Goal: Task Accomplishment & Management: Manage account settings

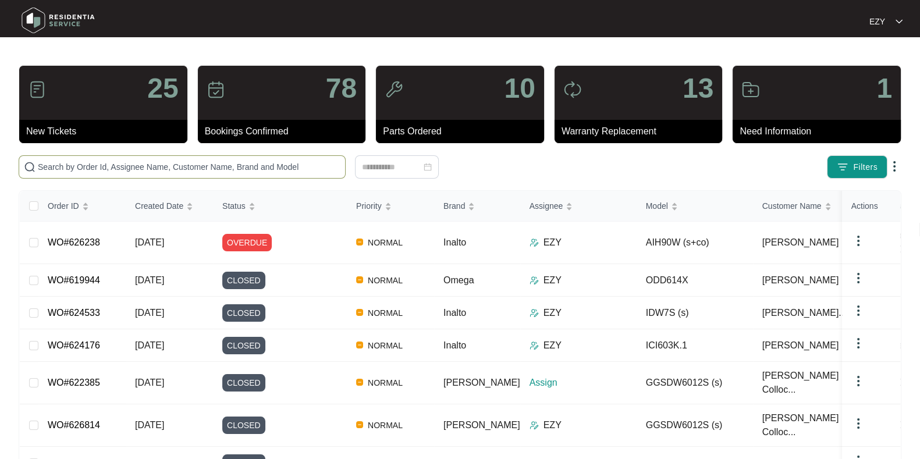
click at [129, 175] on span at bounding box center [182, 166] width 327 height 23
paste input "626243"
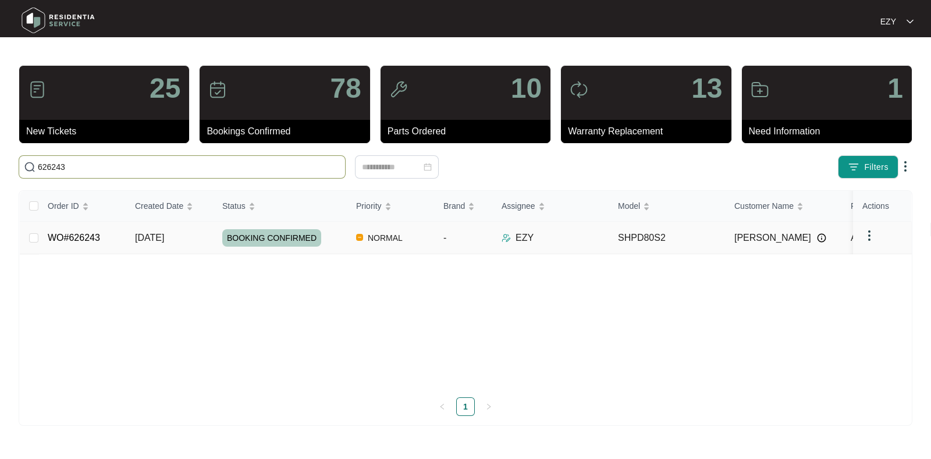
type input "626243"
click at [68, 245] on td "WO#626243" at bounding box center [81, 238] width 87 height 33
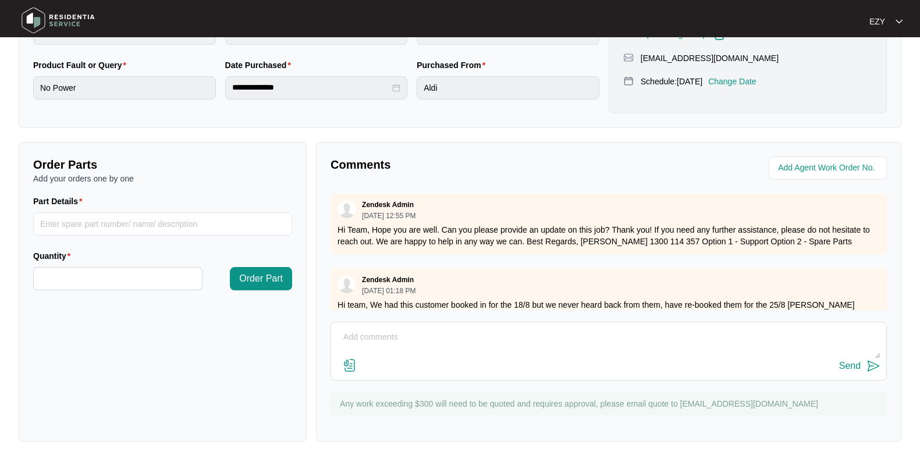
scroll to position [31, 0]
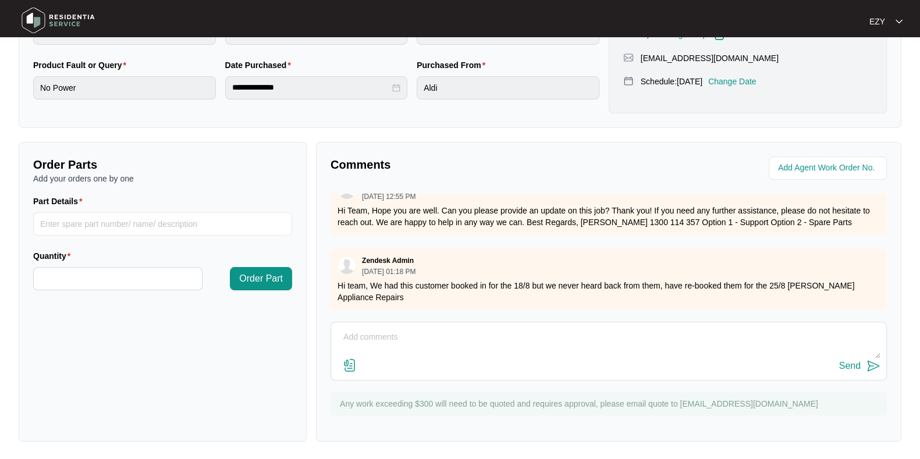
click at [402, 351] on textarea at bounding box center [608, 343] width 543 height 30
type textarea "h"
type textarea "H"
type textarea "Good morning team, we are unable to get in contact with this customer. Please a…"
click at [845, 368] on div "Send" at bounding box center [850, 366] width 22 height 10
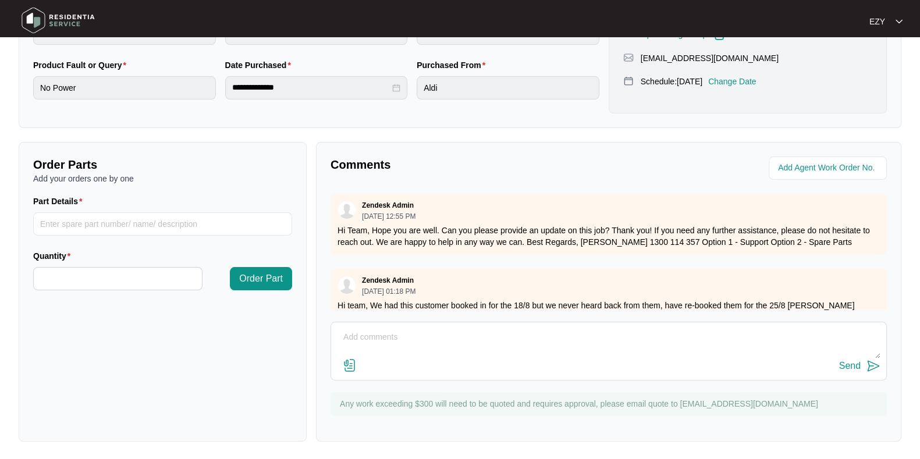
scroll to position [0, 0]
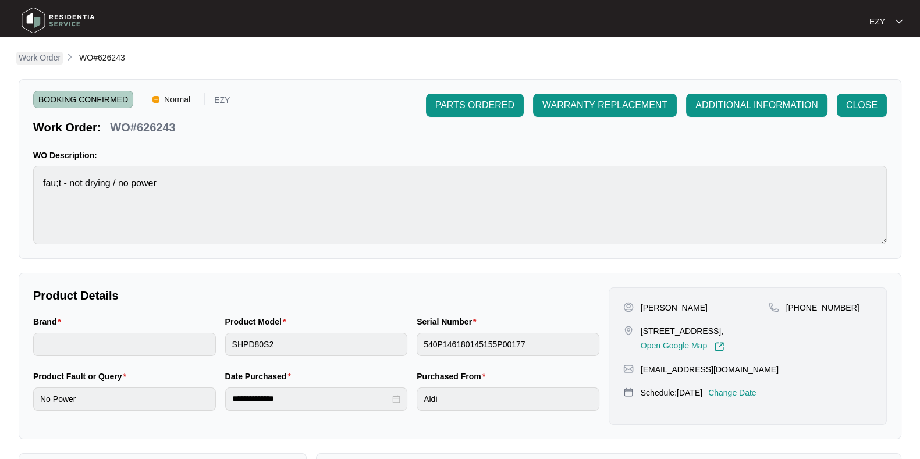
click at [38, 62] on p "Work Order" at bounding box center [40, 58] width 42 height 12
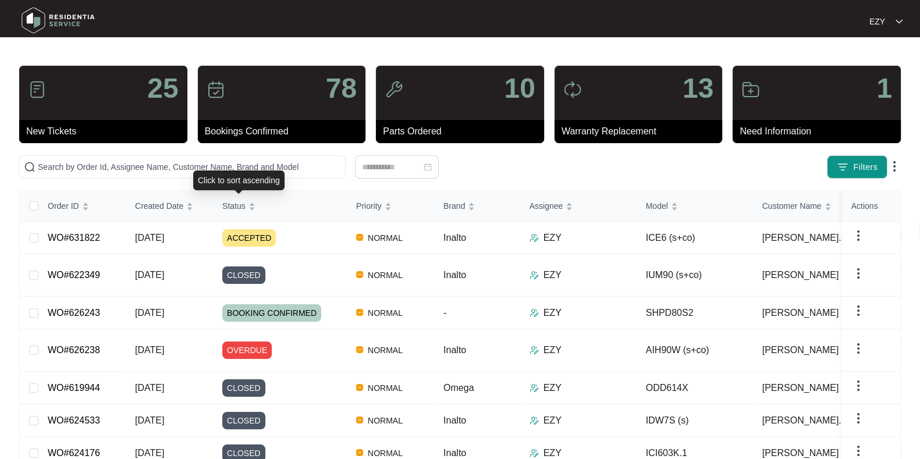
scroll to position [148, 0]
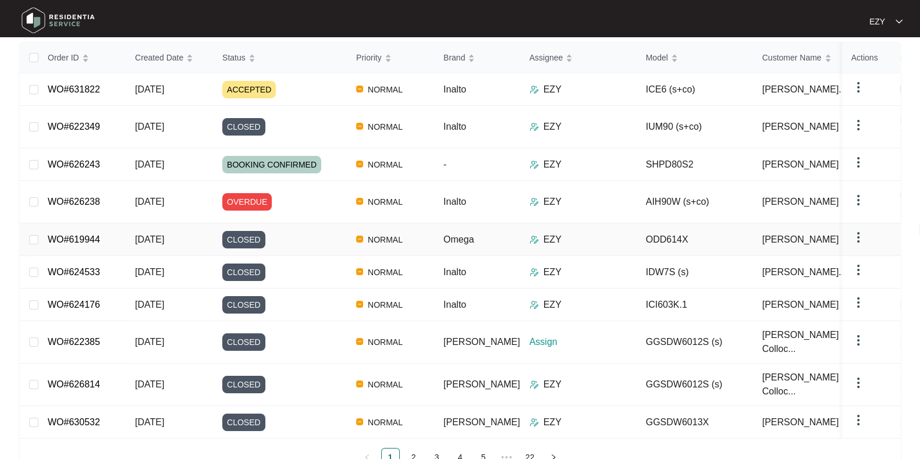
click at [224, 231] on span "CLOSED" at bounding box center [243, 239] width 43 height 17
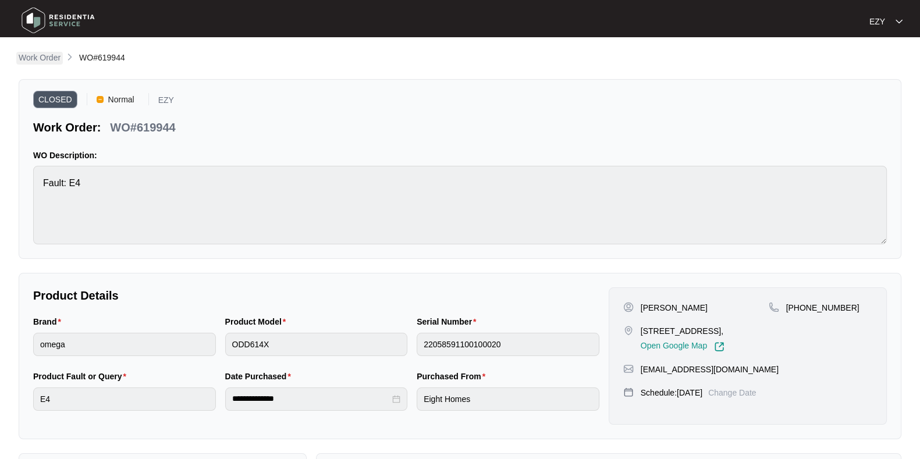
click at [52, 59] on p "Work Order" at bounding box center [40, 58] width 42 height 12
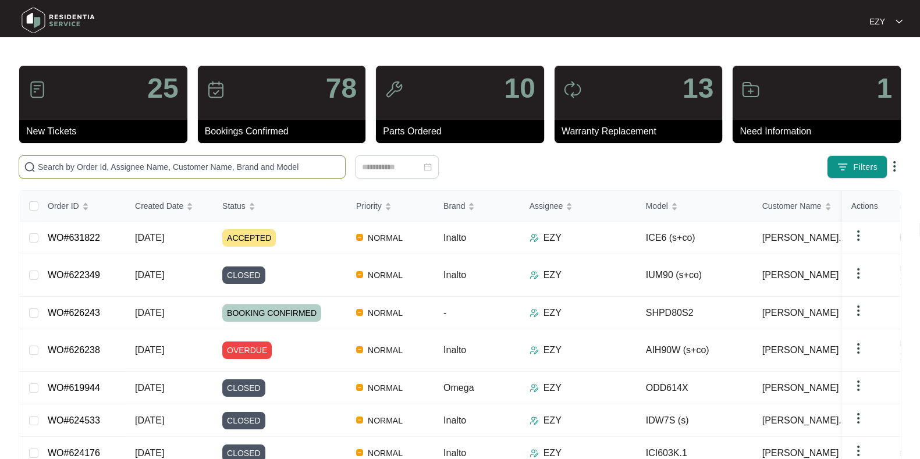
click at [127, 158] on span at bounding box center [182, 166] width 327 height 23
click at [130, 163] on input "text" at bounding box center [189, 167] width 302 height 13
paste input "627177"
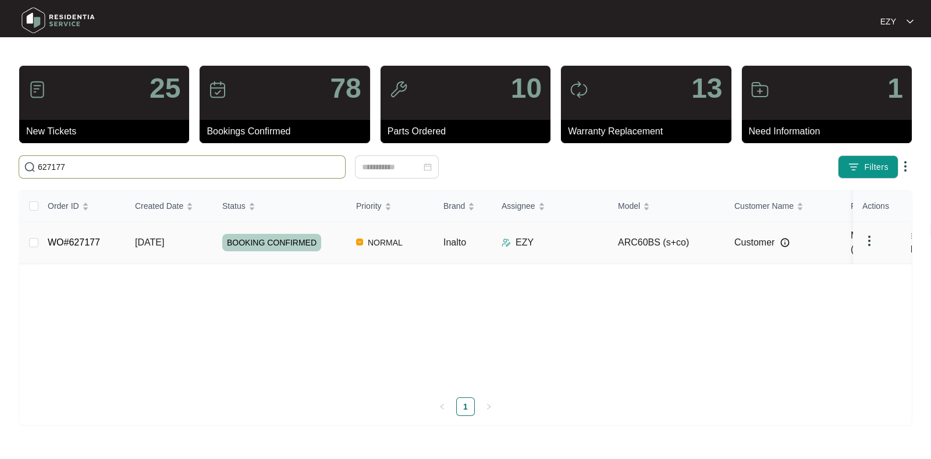
type input "627177"
click at [106, 246] on td "WO#627177" at bounding box center [81, 243] width 87 height 42
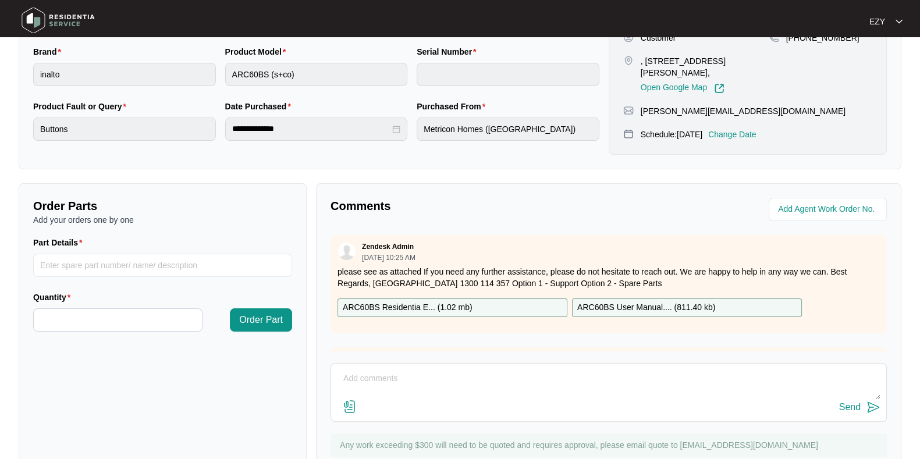
scroll to position [311, 0]
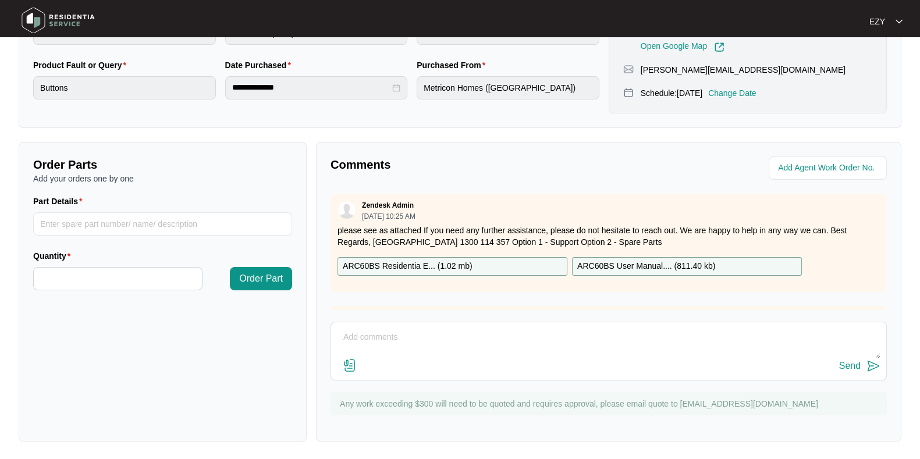
click at [459, 334] on textarea at bounding box center [608, 343] width 543 height 30
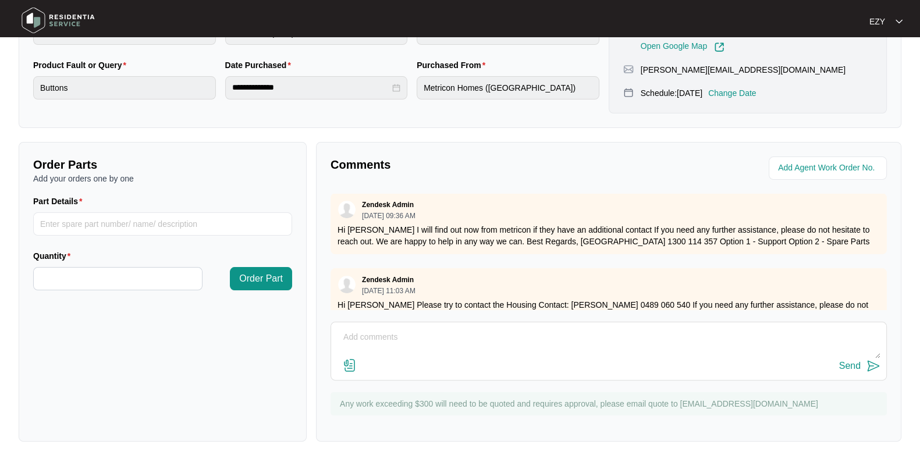
scroll to position [974, 0]
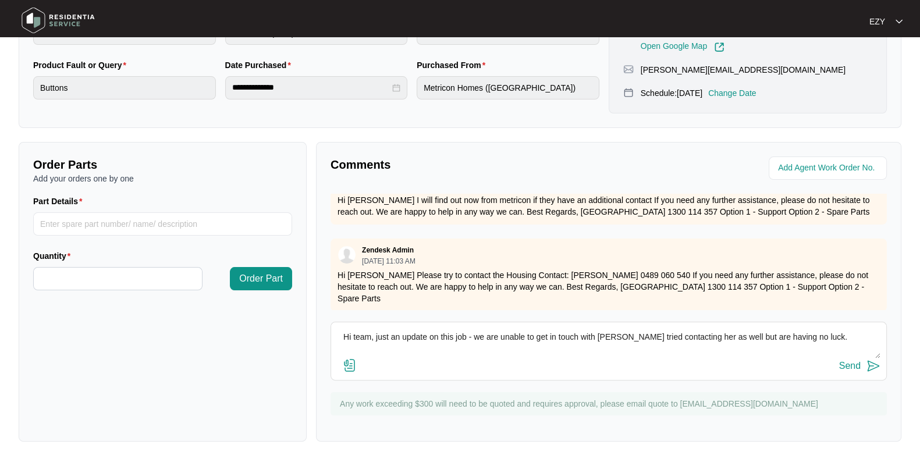
click at [415, 344] on textarea "Hi team, just an update on this job - we are unable to get in touch with [PERSO…" at bounding box center [608, 343] width 543 height 30
click at [849, 336] on textarea "Hi team, just an update on this job - we are unable to get in touch with [PERSO…" at bounding box center [608, 343] width 543 height 30
type textarea "Hi team, just an update on this job - we are unable to get in touch with [PERSO…"
click at [843, 362] on div "Send" at bounding box center [850, 366] width 22 height 10
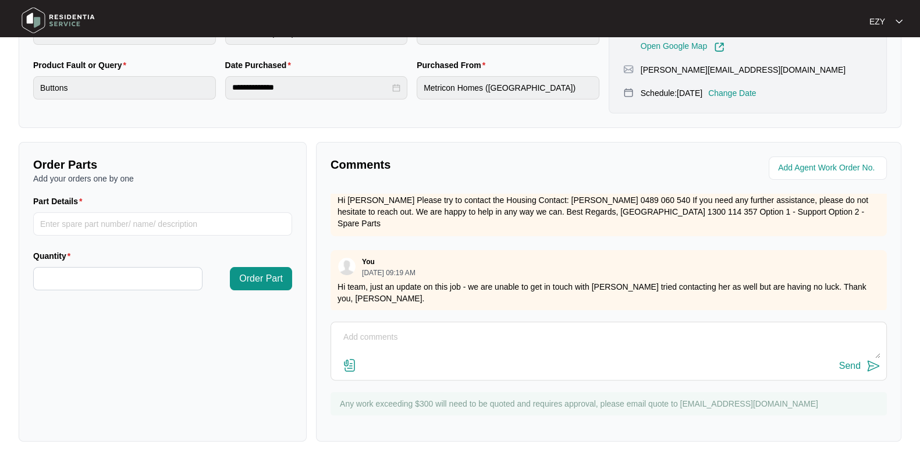
scroll to position [0, 0]
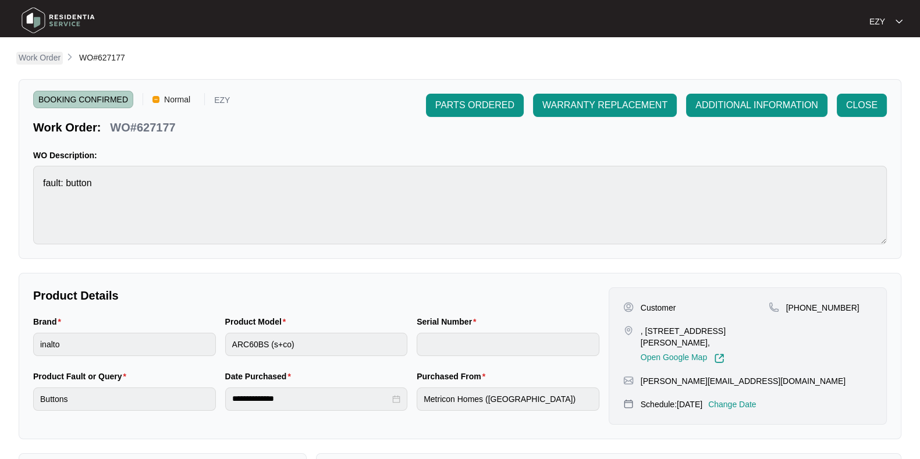
click at [38, 55] on p "Work Order" at bounding box center [40, 58] width 42 height 12
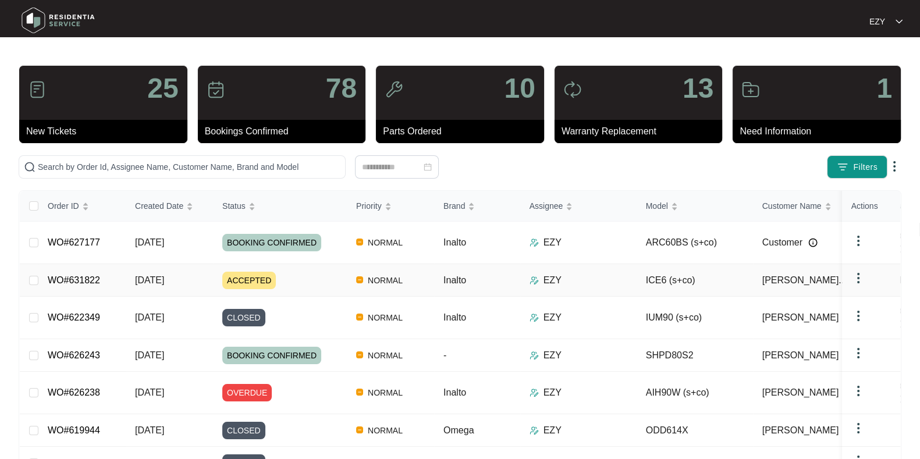
click at [302, 272] on div "ACCEPTED" at bounding box center [284, 280] width 124 height 17
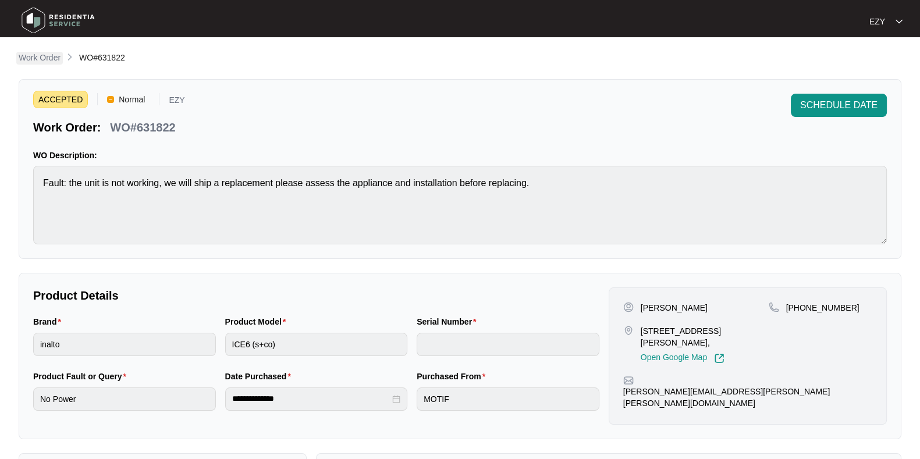
click at [47, 57] on p "Work Order" at bounding box center [40, 58] width 42 height 12
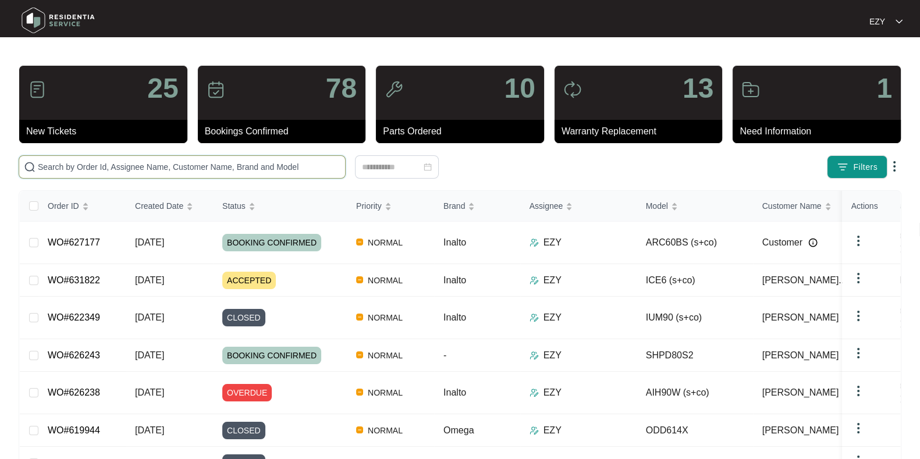
click at [171, 168] on input "text" at bounding box center [189, 167] width 302 height 13
paste input "621383"
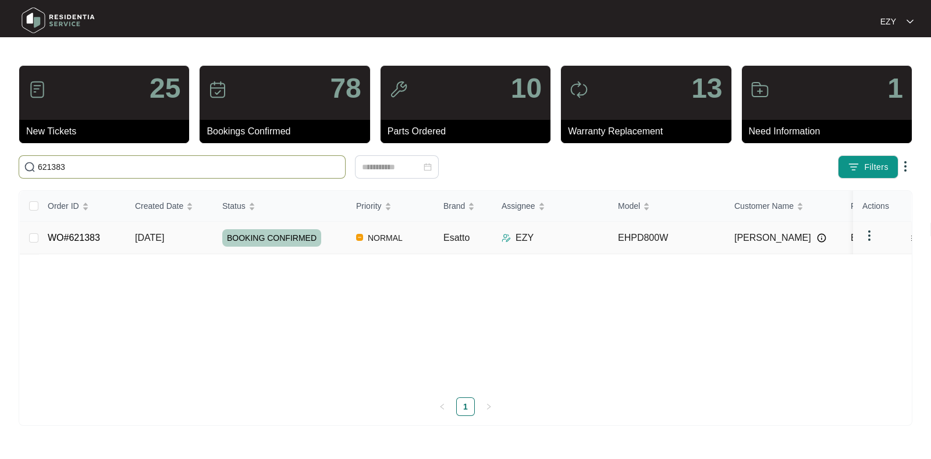
type input "621383"
click at [110, 239] on td "WO#621383" at bounding box center [81, 238] width 87 height 33
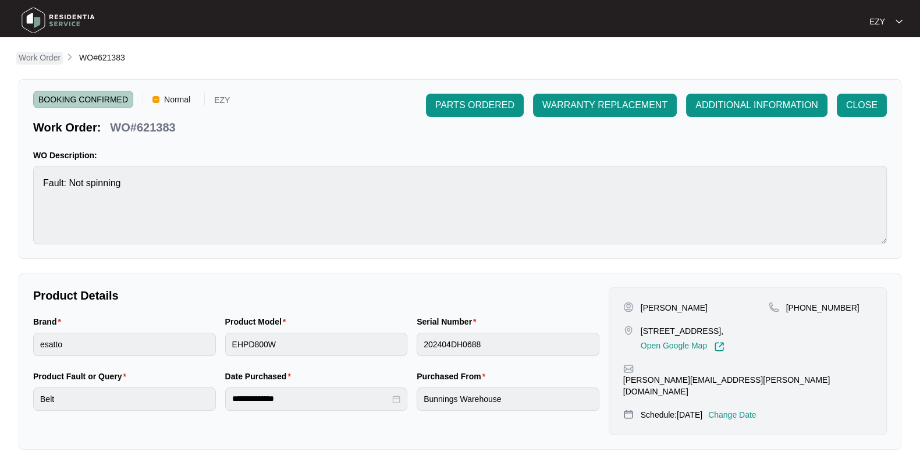
click at [37, 54] on p "Work Order" at bounding box center [40, 58] width 42 height 12
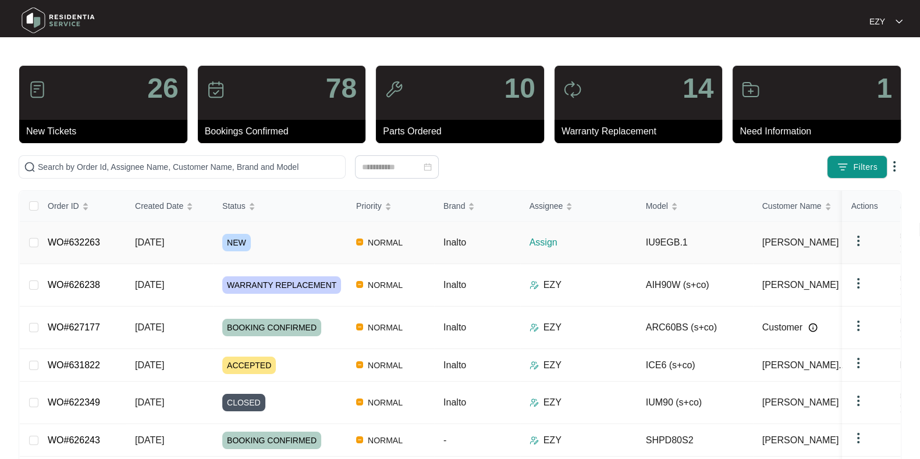
click at [314, 234] on div "NEW" at bounding box center [284, 242] width 124 height 17
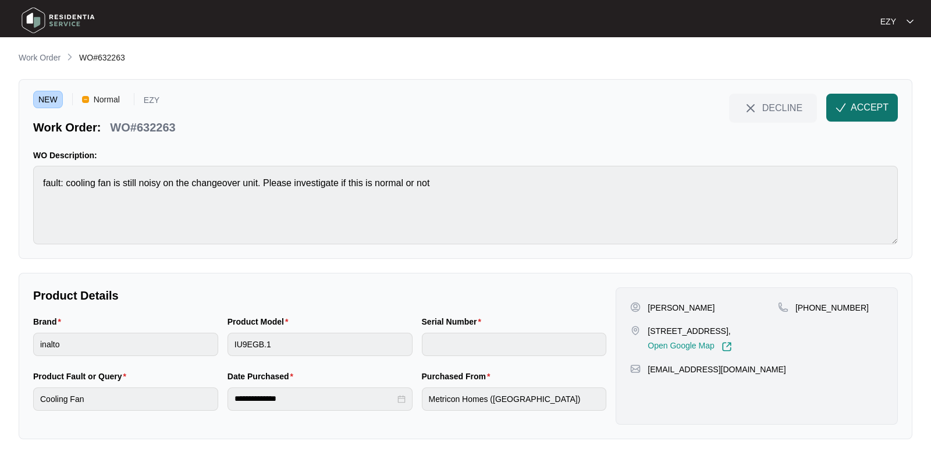
click at [883, 111] on span "ACCEPT" at bounding box center [869, 108] width 38 height 14
click at [148, 137] on div "NEW Normal EZY Work Order: WO#632263 DECLINE ACCEPT WO Description: fault: cool…" at bounding box center [465, 169] width 893 height 180
click at [143, 127] on p "WO#632263" at bounding box center [142, 127] width 65 height 16
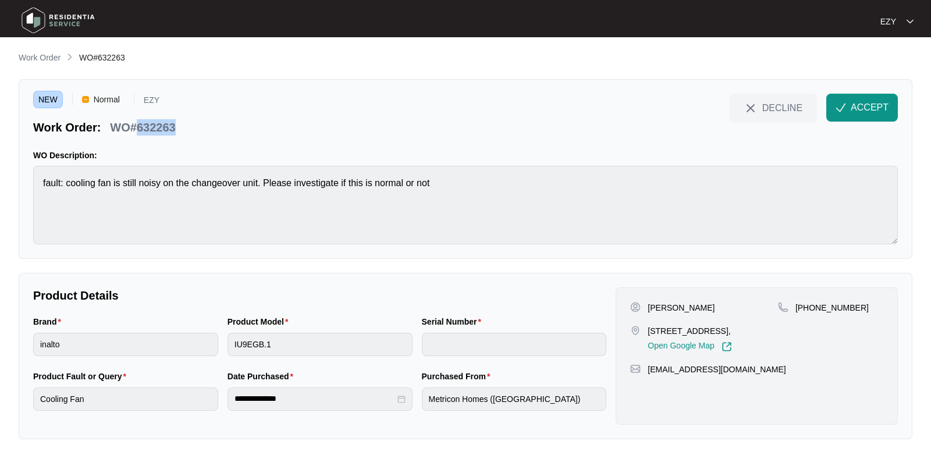
click at [143, 127] on p "WO#632263" at bounding box center [142, 127] width 65 height 16
copy div "WO#632263 DECLINE ACCEPT"
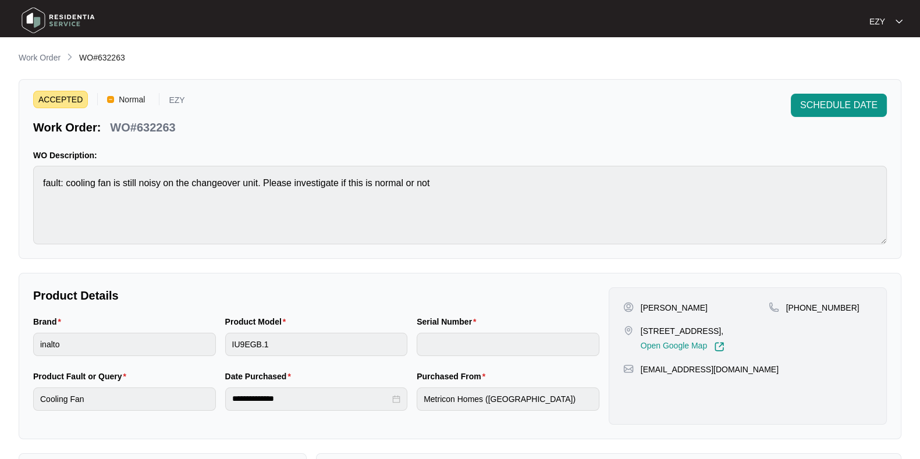
click at [649, 309] on p "[PERSON_NAME]" at bounding box center [673, 308] width 67 height 12
copy p "[PERSON_NAME]"
drag, startPoint x: 864, startPoint y: 314, endPoint x: 800, endPoint y: 313, distance: 64.6
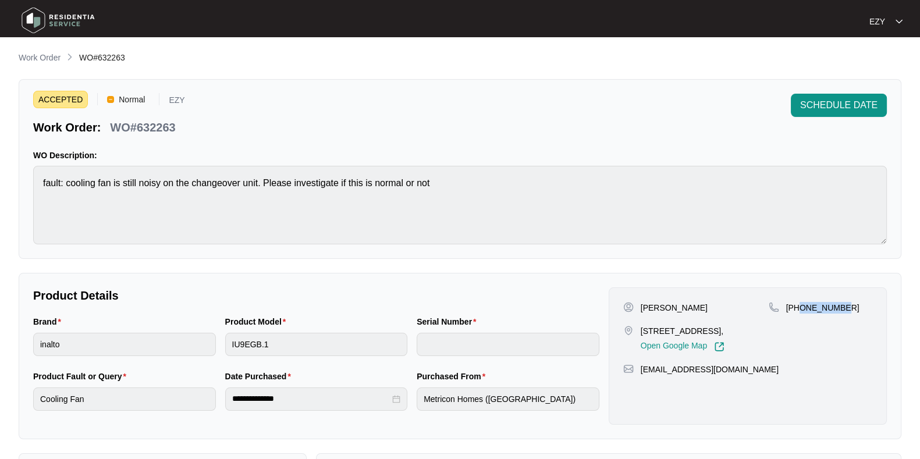
click at [800, 313] on div "[PHONE_NUMBER]" at bounding box center [820, 327] width 104 height 50
copy p "415114768"
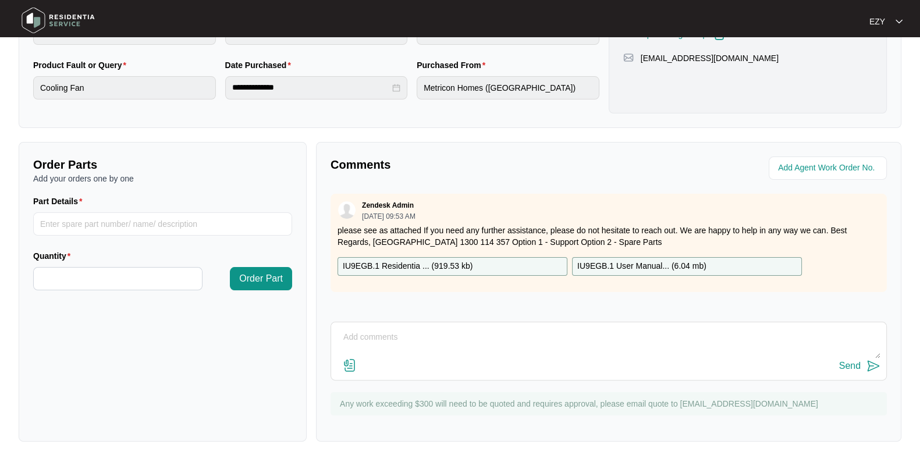
click at [434, 268] on p "IU9EGB.1 Residentia ... ( 919.53 kb )" at bounding box center [408, 266] width 130 height 13
click at [622, 264] on p "IU9EGB.1 User Manual... ( 6.04 mb )" at bounding box center [641, 266] width 129 height 13
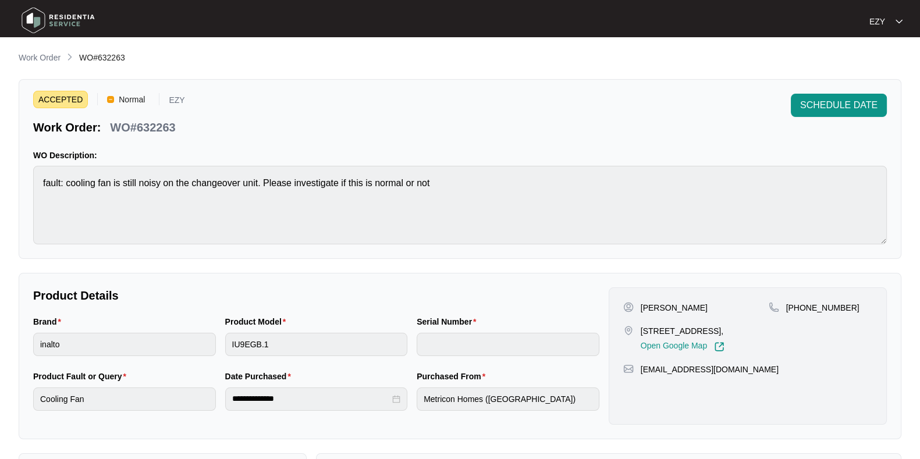
click at [153, 127] on p "WO#632263" at bounding box center [142, 127] width 65 height 16
copy p "632263"
click at [635, 333] on div "[STREET_ADDRESS], Open Google Map" at bounding box center [695, 338] width 145 height 27
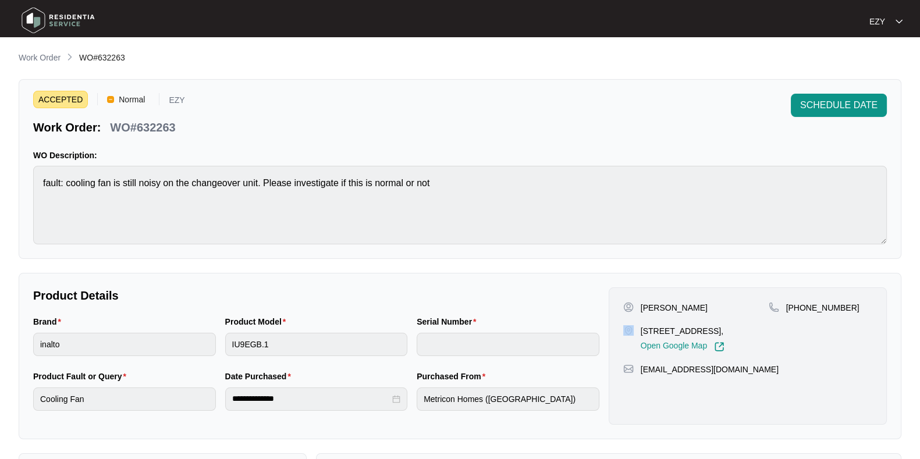
click at [635, 333] on div "[STREET_ADDRESS], Open Google Map" at bounding box center [695, 338] width 145 height 27
click at [654, 337] on p "[STREET_ADDRESS]," at bounding box center [682, 331] width 84 height 12
copy p "[STREET_ADDRESS],"
